Goal: Information Seeking & Learning: Learn about a topic

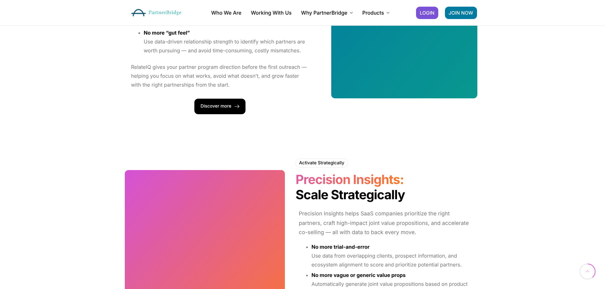
scroll to position [667, 0]
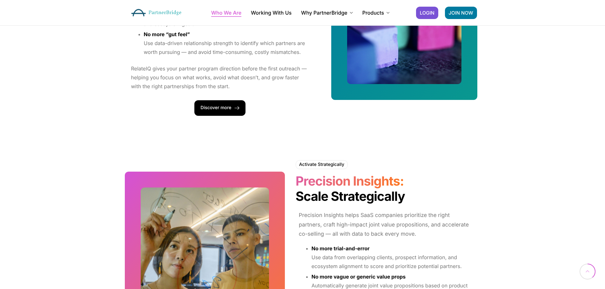
click at [229, 15] on link "Who We Are" at bounding box center [226, 12] width 30 height 5
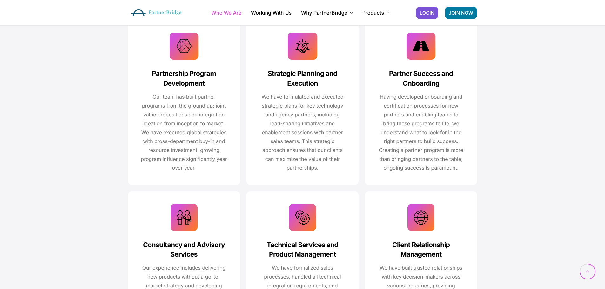
scroll to position [953, 0]
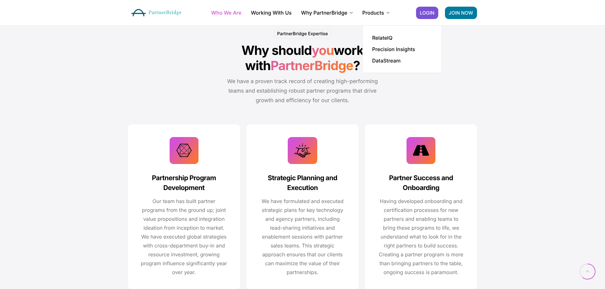
click at [372, 17] on li "Products RelateIQ Precision Insights DataStream" at bounding box center [376, 12] width 27 height 25
click at [389, 60] on link "DataStream" at bounding box center [386, 60] width 29 height 5
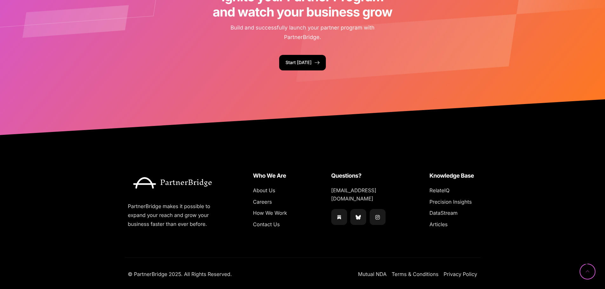
scroll to position [1243, 0]
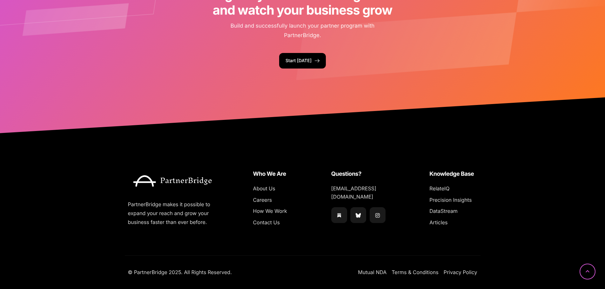
click at [583, 271] on icon at bounding box center [588, 272] width 16 height 16
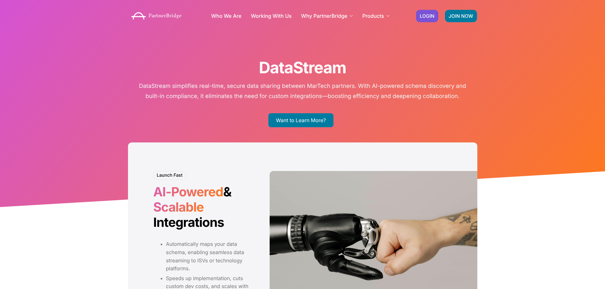
scroll to position [0, 0]
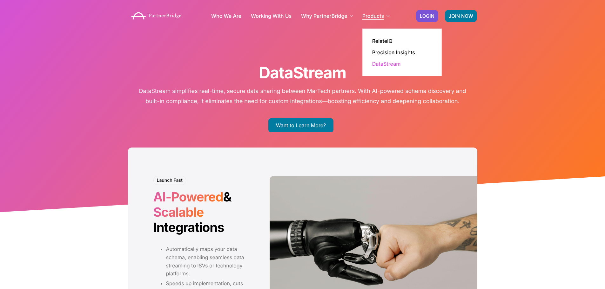
click at [378, 15] on link "Products" at bounding box center [376, 15] width 27 height 5
click at [397, 54] on link "Precision Insights" at bounding box center [393, 52] width 43 height 5
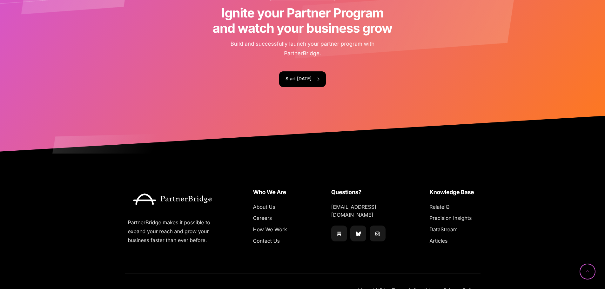
scroll to position [578, 0]
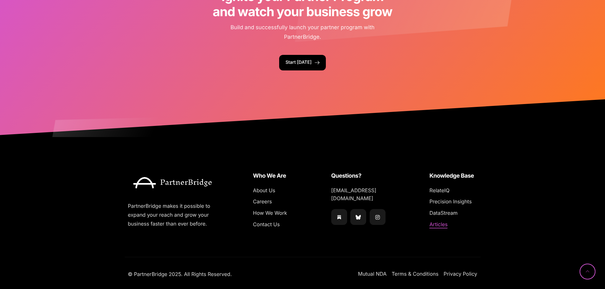
click at [448, 221] on li "Articles" at bounding box center [454, 225] width 48 height 8
click at [446, 221] on span "Articles" at bounding box center [439, 225] width 18 height 8
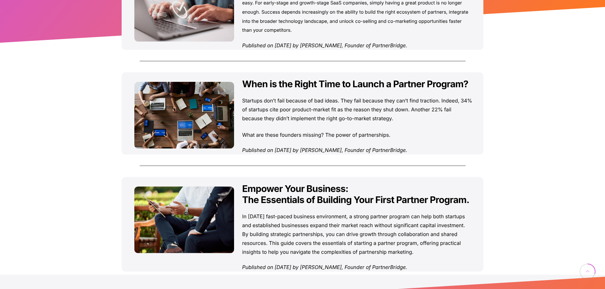
scroll to position [159, 0]
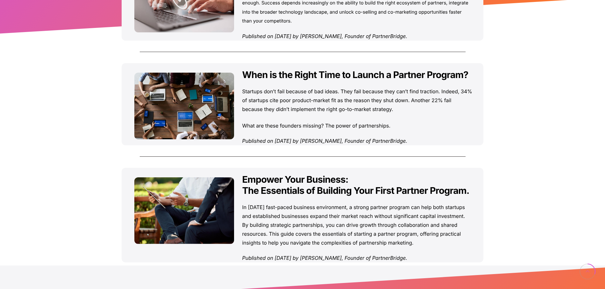
click at [377, 130] on div "When is the Right Time to Launch a Partner Program? Startups don’t fail because…" at bounding box center [363, 104] width 242 height 82
click at [381, 114] on div "Startups don’t fail because of bad ideas. They fail because they can’t find tra…" at bounding box center [363, 108] width 242 height 43
click at [383, 108] on link "Startups don’t fail because of bad ideas. They fail because they can’t find tra…" at bounding box center [357, 100] width 230 height 24
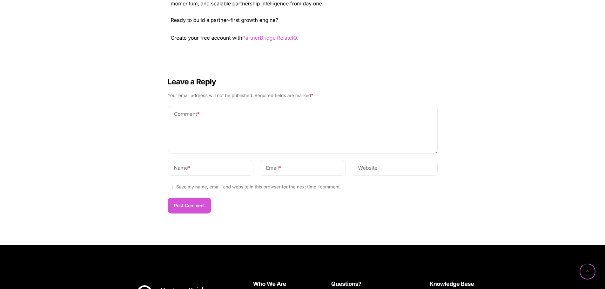
scroll to position [1017, 0]
drag, startPoint x: 279, startPoint y: 115, endPoint x: 272, endPoint y: 115, distance: 7.0
click at [277, 115] on textarea "Comment *" at bounding box center [303, 130] width 270 height 48
drag, startPoint x: 235, startPoint y: 164, endPoint x: 251, endPoint y: 167, distance: 16.3
click at [237, 166] on input "Name *" at bounding box center [211, 168] width 86 height 16
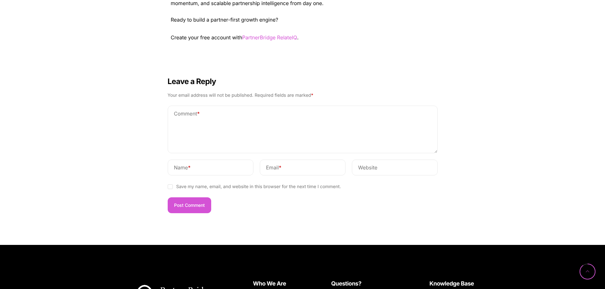
drag, startPoint x: 284, startPoint y: 167, endPoint x: 337, endPoint y: 171, distance: 53.2
click at [292, 168] on p "Email *" at bounding box center [303, 168] width 86 height 16
click at [392, 168] on input "Website" at bounding box center [395, 168] width 86 height 16
click at [321, 169] on input "Email *" at bounding box center [303, 168] width 86 height 16
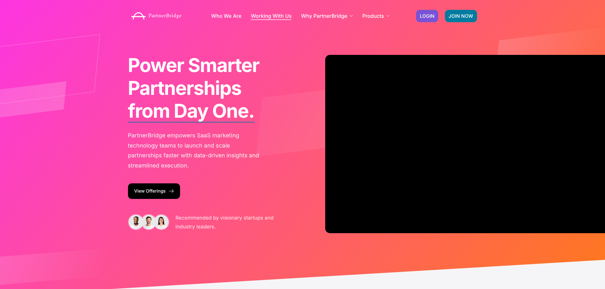
click at [285, 13] on link "Working With Us" at bounding box center [271, 15] width 41 height 5
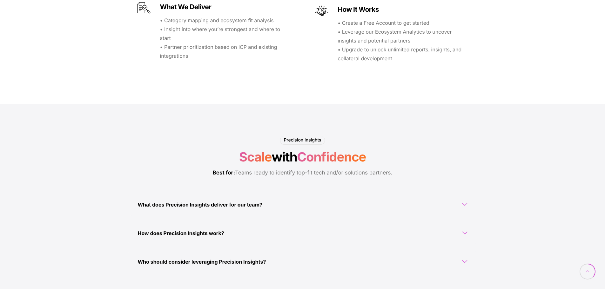
scroll to position [413, 0]
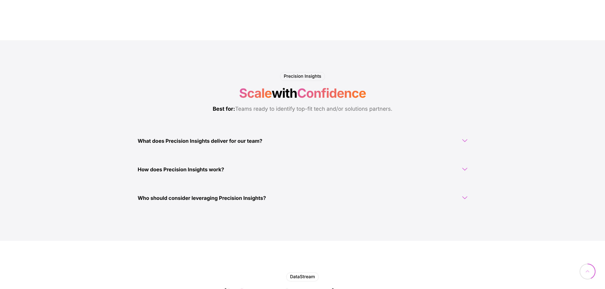
click at [289, 133] on link "What does Precision Insights deliver for our team?" at bounding box center [303, 141] width 350 height 22
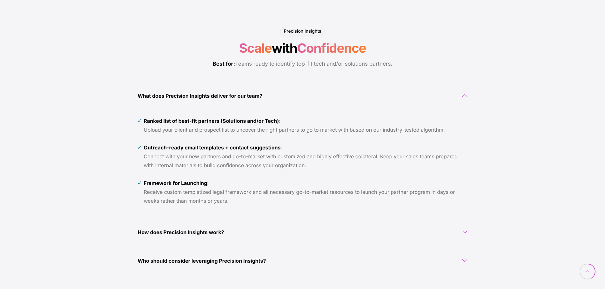
scroll to position [540, 0]
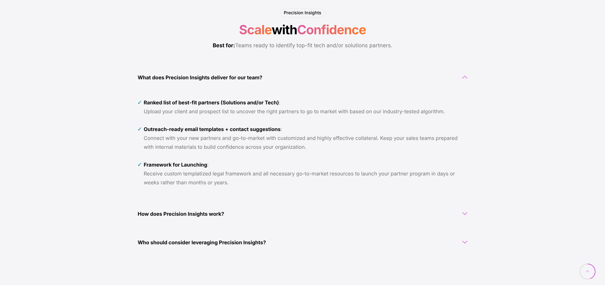
click at [466, 78] on icon at bounding box center [465, 77] width 5 height 5
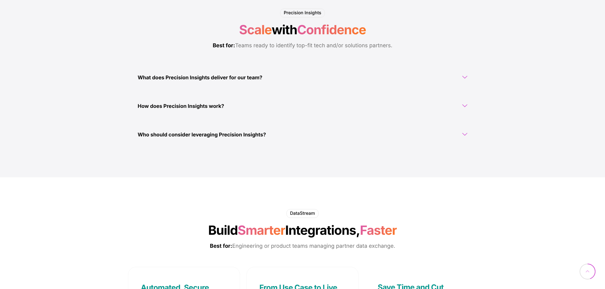
click at [466, 106] on icon at bounding box center [465, 105] width 5 height 5
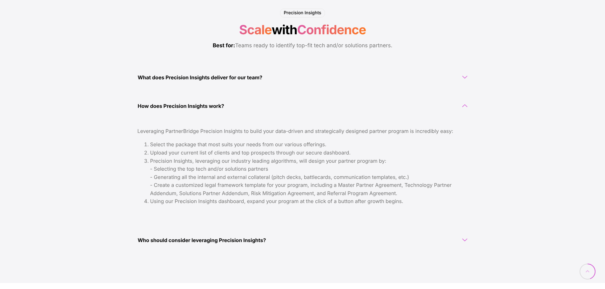
click at [466, 105] on icon at bounding box center [465, 105] width 5 height 5
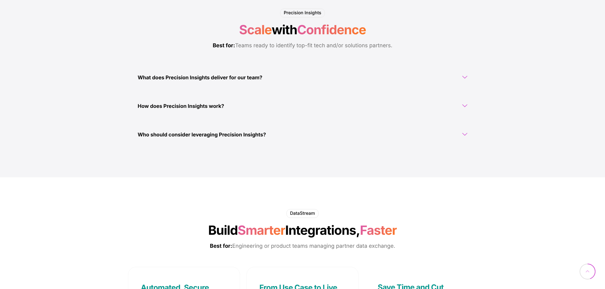
click at [466, 135] on icon at bounding box center [465, 134] width 5 height 5
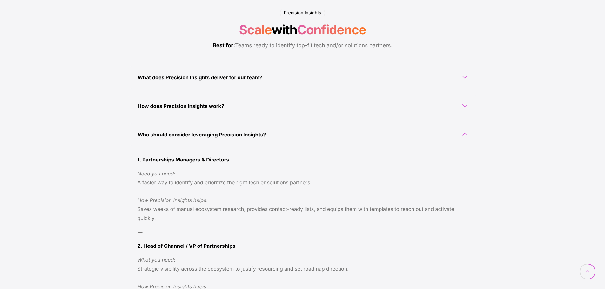
click at [466, 135] on icon at bounding box center [465, 134] width 5 height 5
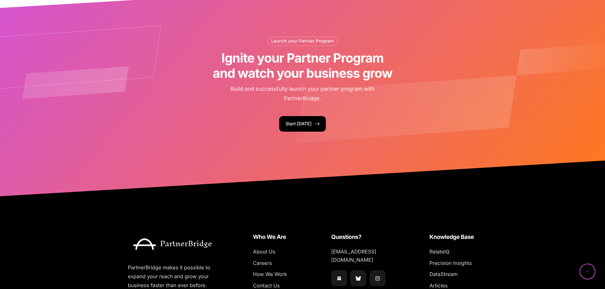
scroll to position [1111, 0]
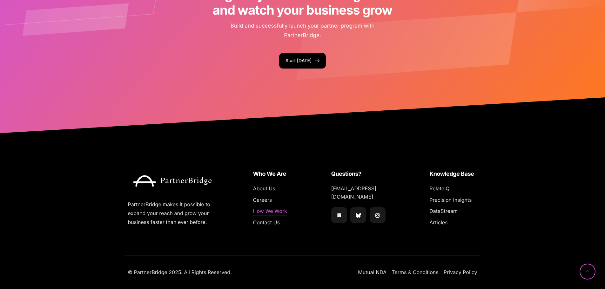
click at [271, 210] on span "How We Work" at bounding box center [270, 212] width 34 height 8
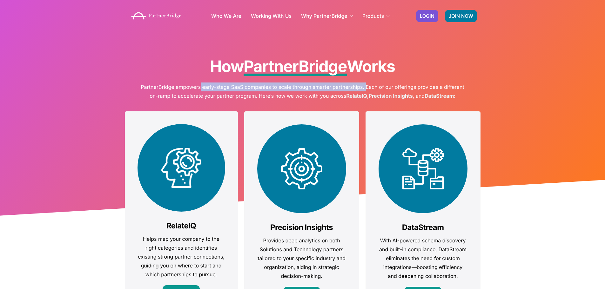
drag, startPoint x: 201, startPoint y: 89, endPoint x: 366, endPoint y: 86, distance: 164.9
click at [366, 86] on p "PartnerBridge empowers early-stage SaaS companies to scale through smarter part…" at bounding box center [303, 92] width 324 height 18
click at [371, 86] on p "PartnerBridge empowers early-stage SaaS companies to scale through smarter part…" at bounding box center [303, 92] width 324 height 18
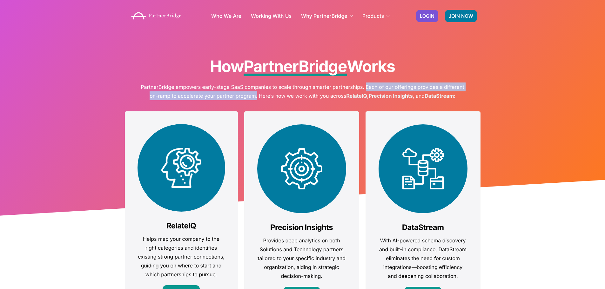
drag, startPoint x: 366, startPoint y: 86, endPoint x: 256, endPoint y: 99, distance: 111.0
click at [256, 99] on p "PartnerBridge empowers early-stage SaaS companies to scale through smarter part…" at bounding box center [303, 92] width 324 height 18
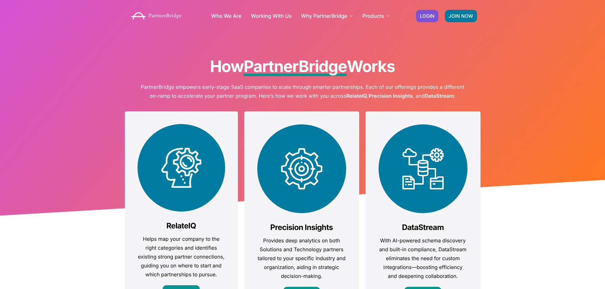
click at [258, 99] on p "PartnerBridge empowers early-stage SaaS companies to scale through smarter part…" at bounding box center [303, 92] width 324 height 18
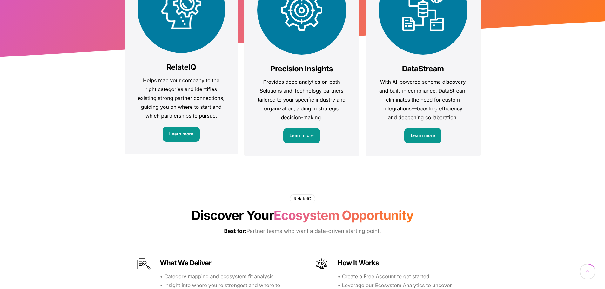
scroll to position [191, 0]
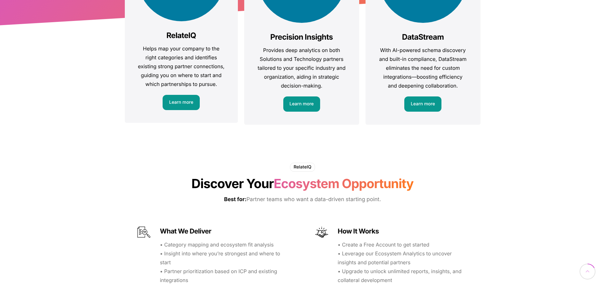
drag, startPoint x: 290, startPoint y: 202, endPoint x: 390, endPoint y: 200, distance: 99.8
click at [390, 200] on p "Best for: Partner teams who want a data-driven starting point." at bounding box center [302, 200] width 175 height 10
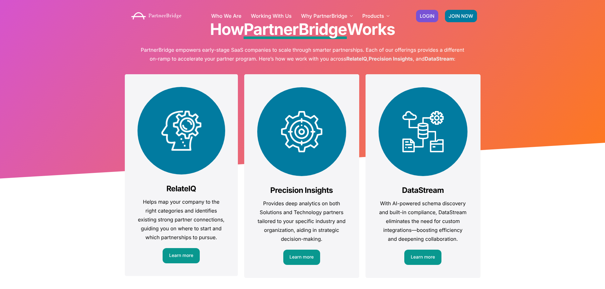
scroll to position [0, 0]
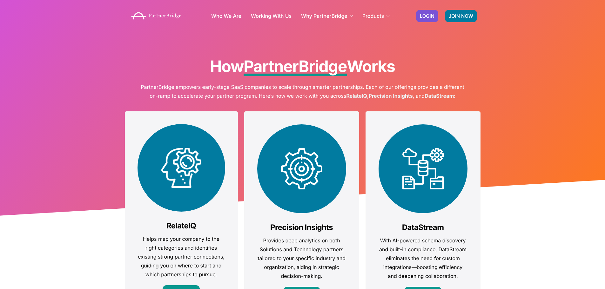
click at [141, 15] on img at bounding box center [156, 16] width 57 height 14
click at [153, 18] on img at bounding box center [156, 16] width 57 height 14
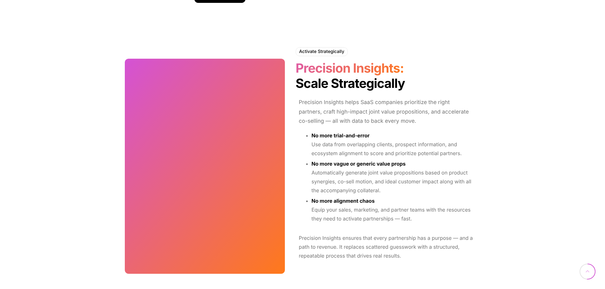
scroll to position [890, 0]
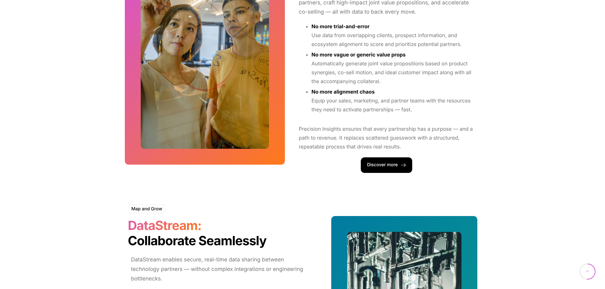
click at [401, 169] on link "Discover more" at bounding box center [386, 166] width 51 height 16
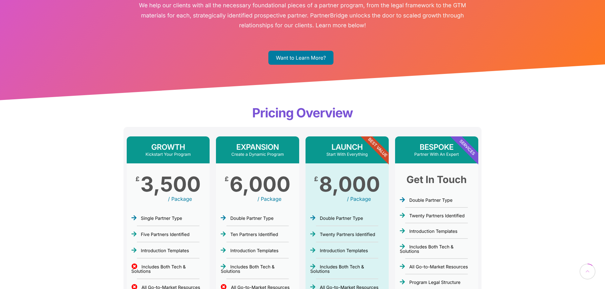
scroll to position [95, 0]
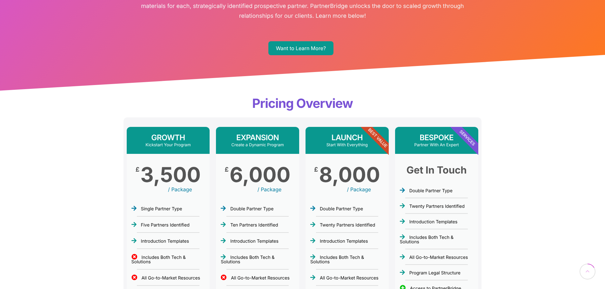
click at [301, 47] on link "Want to Learn More?" at bounding box center [301, 48] width 65 height 14
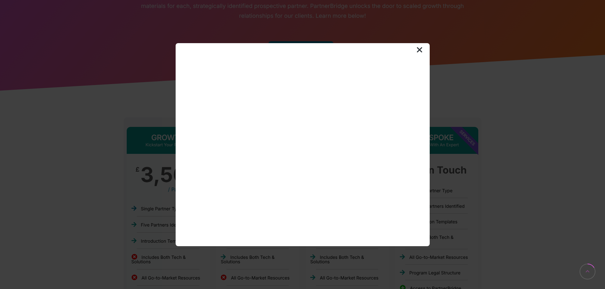
click at [417, 51] on img at bounding box center [420, 50] width 6 height 6
